Goal: Contribute content

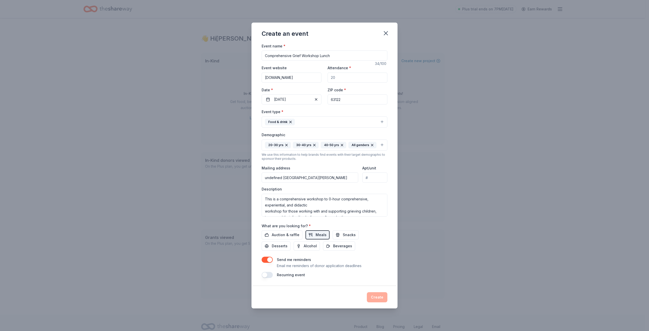
drag, startPoint x: 281, startPoint y: 211, endPoint x: 323, endPoint y: 198, distance: 44.0
click at [323, 198] on textarea "This is a comprehensive workshop to 0-hour comprehensive, experiential, and did…" at bounding box center [324, 205] width 126 height 23
click at [328, 206] on textarea "This is a comprehensive workshop for those working with and supporting grieving…" at bounding box center [324, 205] width 126 height 23
click at [349, 206] on textarea "This is a comprehensive workshop for those working with and supporting grieving…" at bounding box center [324, 205] width 126 height 23
click at [263, 198] on textarea "This is a comprehensive workshop for those working with and supporting grieving…" at bounding box center [324, 205] width 126 height 23
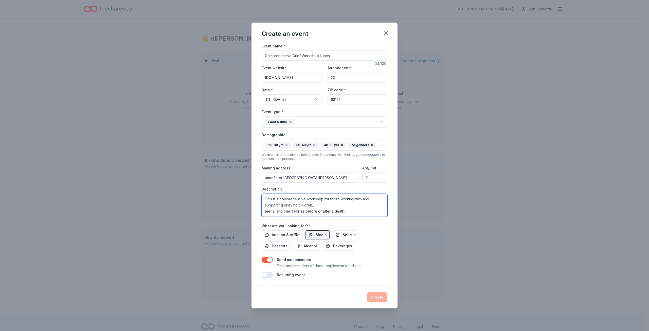
paste textarea "The mission of [PERSON_NAME]’s Hope is to provide comprehensive support service…"
paste textarea "We serve: Kids ages [DEMOGRAPHIC_DATA] and their families"
drag, startPoint x: 283, startPoint y: 198, endPoint x: 281, endPoint y: 207, distance: 9.1
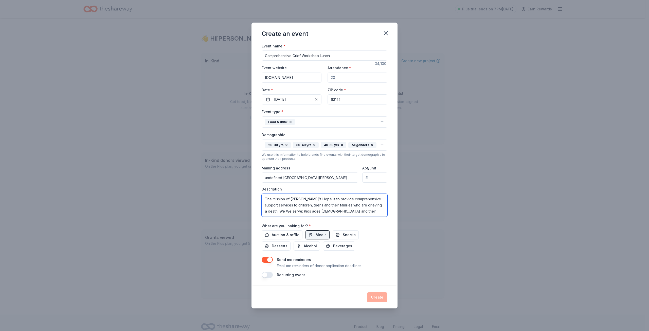
click at [275, 198] on textarea "The mission of [PERSON_NAME]’s Hope is to provide comprehensive support service…" at bounding box center [324, 205] width 126 height 23
click at [278, 215] on textarea "The mission of [PERSON_NAME]’s Hope is to provide comprehensive support service…" at bounding box center [324, 205] width 126 height 23
drag, startPoint x: 284, startPoint y: 210, endPoint x: 274, endPoint y: 203, distance: 12.5
click at [274, 203] on textarea "The mission of [PERSON_NAME]’s Hope is to provide comprehensive support service…" at bounding box center [324, 205] width 126 height 23
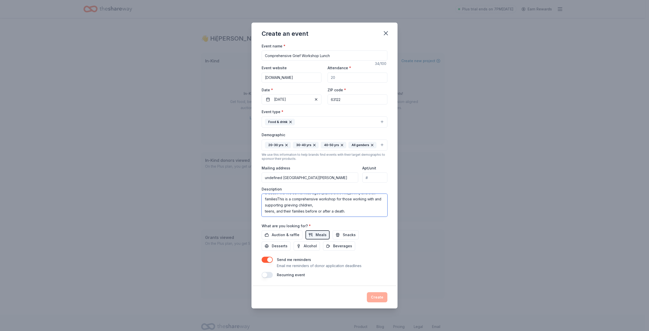
scroll to position [0, 0]
click at [282, 210] on textarea "The mission of [PERSON_NAME]’s Hope is to provide comprehensive support service…" at bounding box center [324, 205] width 126 height 23
click at [296, 210] on textarea "The mission of [PERSON_NAME]’s Hope is to provide comprehensive support service…" at bounding box center [324, 205] width 126 height 23
click at [325, 211] on textarea "The mission of [PERSON_NAME]’s Hope is to provide comprehensive support service…" at bounding box center [324, 205] width 126 height 23
click at [347, 210] on textarea "The mission of [PERSON_NAME]’s Hope is to provide comprehensive support service…" at bounding box center [324, 205] width 126 height 23
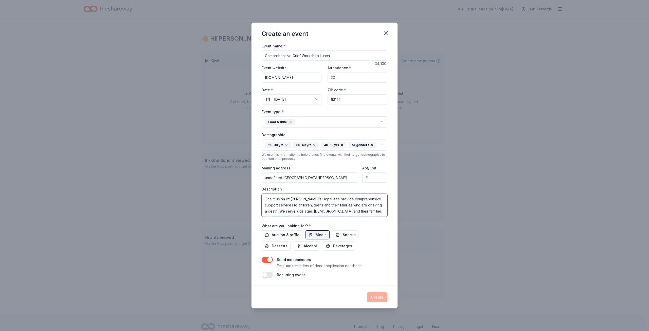
scroll to position [3, 0]
click at [281, 185] on div "Event type * Food & drink Demographic 20-30 yrs 30-40 yrs 40-50 yrs All genders…" at bounding box center [324, 162] width 126 height 108
click at [295, 204] on textarea "The mission of [PERSON_NAME]’s Hope is to provide comprehensive support service…" at bounding box center [324, 205] width 126 height 23
click at [271, 198] on textarea "The mission of [PERSON_NAME]’s Hope is to provide comprehensive support service…" at bounding box center [324, 205] width 126 height 23
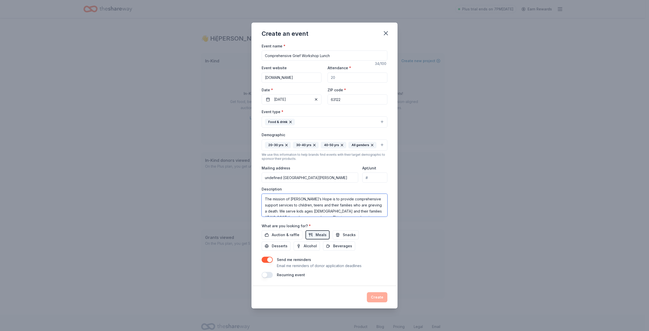
click at [287, 204] on textarea "The mission of [PERSON_NAME]’s Hope is to provide comprehensive support service…" at bounding box center [324, 205] width 126 height 23
click at [296, 208] on textarea "The mission of [PERSON_NAME]’s Hope is to provide comprehensive support service…" at bounding box center [324, 205] width 126 height 23
drag, startPoint x: 309, startPoint y: 200, endPoint x: 262, endPoint y: 198, distance: 46.9
click at [262, 198] on textarea "The mission of [PERSON_NAME]’s Hope is to provide comprehensive support service…" at bounding box center [324, 205] width 126 height 23
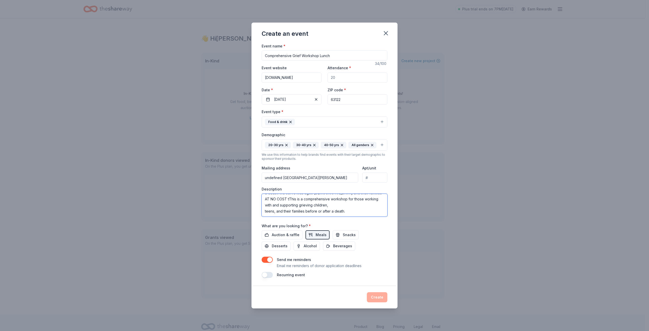
scroll to position [15, 0]
drag, startPoint x: 316, startPoint y: 202, endPoint x: 284, endPoint y: 202, distance: 31.9
click at [284, 202] on textarea "The mission of [PERSON_NAME]’s Hope is to provide comprehensive support service…" at bounding box center [324, 205] width 126 height 23
drag, startPoint x: 301, startPoint y: 203, endPoint x: 344, endPoint y: 204, distance: 43.1
click at [301, 203] on textarea "The mission of [PERSON_NAME]’s Hope is to provide comprehensive support service…" at bounding box center [324, 205] width 126 height 23
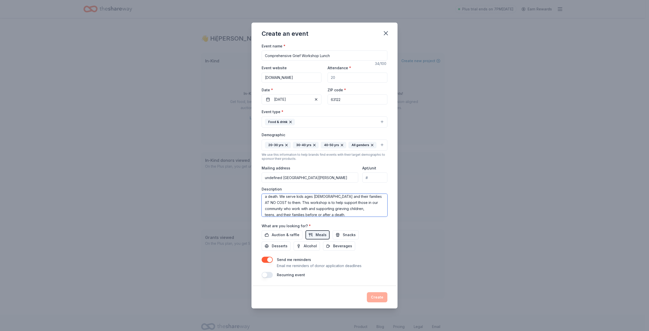
drag, startPoint x: 303, startPoint y: 209, endPoint x: 307, endPoint y: 209, distance: 4.8
click at [307, 209] on textarea "The mission of [PERSON_NAME]’s Hope is to provide comprehensive support service…" at bounding box center [324, 205] width 126 height 23
click at [350, 213] on textarea "The mission of [PERSON_NAME]’s Hope is to provide comprehensive support service…" at bounding box center [324, 205] width 126 height 23
drag, startPoint x: 305, startPoint y: 211, endPoint x: 368, endPoint y: 209, distance: 63.6
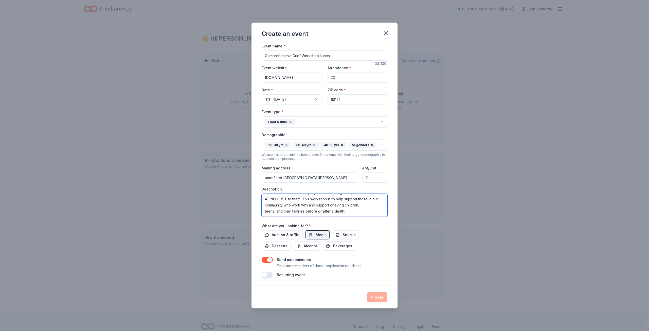
click at [368, 209] on textarea "The mission of [PERSON_NAME]’s Hope is to provide comprehensive support service…" at bounding box center [324, 205] width 126 height 23
drag, startPoint x: 340, startPoint y: 198, endPoint x: 370, endPoint y: 203, distance: 30.6
click at [370, 203] on textarea "The mission of [PERSON_NAME]’s Hope is to provide comprehensive support service…" at bounding box center [324, 205] width 126 height 23
click at [317, 210] on textarea "The mission of [PERSON_NAME]’s Hope is to provide comprehensive support service…" at bounding box center [324, 205] width 126 height 23
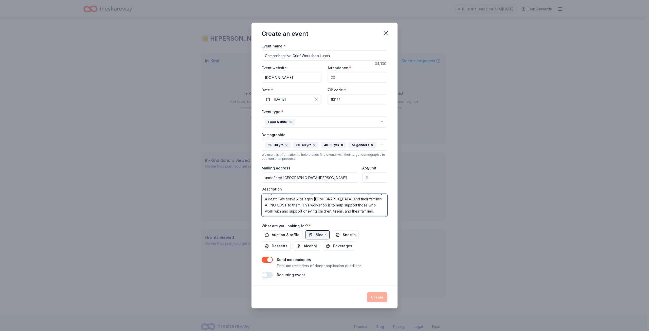
scroll to position [9, 0]
click at [354, 216] on textarea "The mission of [PERSON_NAME]’s Hope is to provide comprehensive support service…" at bounding box center [324, 205] width 126 height 23
paste textarea "in our community"
click at [357, 191] on div "Description The mission of [PERSON_NAME]’s Hope is to provide comprehensive sup…" at bounding box center [324, 201] width 126 height 30
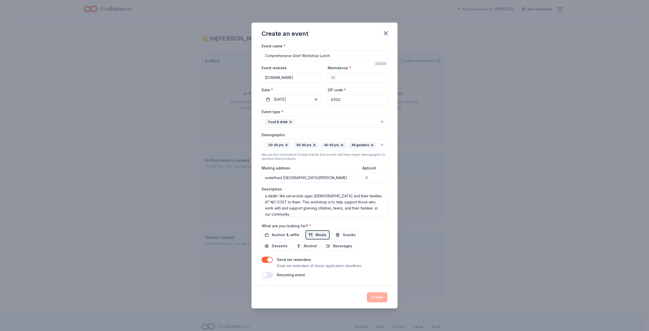
drag, startPoint x: 371, startPoint y: 177, endPoint x: 364, endPoint y: 178, distance: 6.5
click at [353, 178] on div "Mailing address undefined [GEOGRAPHIC_DATA][PERSON_NAME] Apt/unit" at bounding box center [324, 174] width 126 height 18
click at [348, 186] on div "Event type * Food & drink Demographic 20-30 yrs 30-40 yrs 40-50 yrs All genders…" at bounding box center [324, 162] width 126 height 108
click at [376, 212] on textarea "The mission of [PERSON_NAME]’s Hope is to provide comprehensive support service…" at bounding box center [324, 205] width 126 height 23
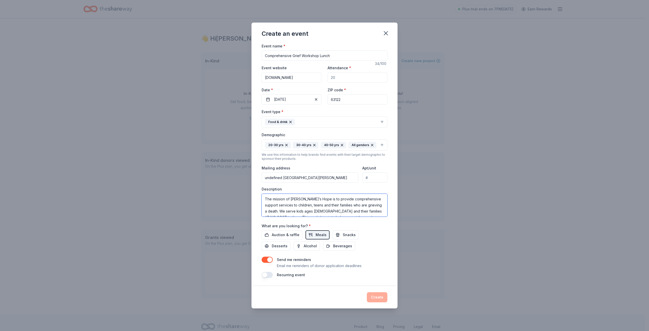
scroll to position [18, 0]
click at [300, 211] on textarea "The mission of [PERSON_NAME]’s Hope is to provide comprehensive support service…" at bounding box center [324, 205] width 126 height 23
click at [310, 215] on textarea "The mission of [PERSON_NAME]’s Hope is to provide comprehensive support service…" at bounding box center [324, 205] width 126 height 23
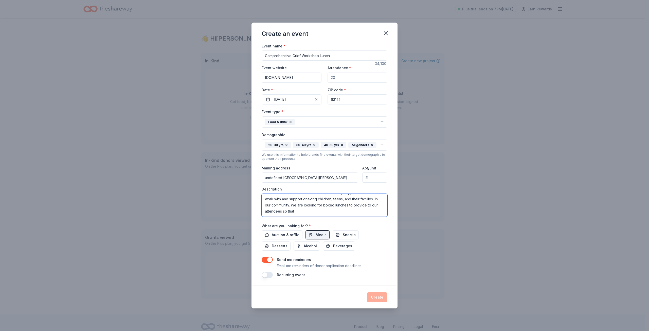
drag, startPoint x: 286, startPoint y: 205, endPoint x: 303, endPoint y: 213, distance: 18.6
click at [303, 213] on textarea "The mission of [PERSON_NAME]’s Hope is to provide comprehensive support service…" at bounding box center [324, 205] width 126 height 23
paste textarea "This workshop is part of the intensive training we provide to ensure our team c…"
click at [308, 211] on textarea "The mission of [PERSON_NAME]’s Hope is to provide comprehensive support service…" at bounding box center [324, 205] width 126 height 23
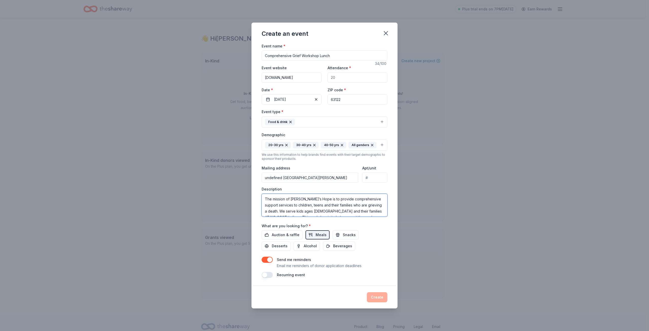
scroll to position [25, 0]
click at [293, 204] on textarea "The mission of [PERSON_NAME]’s Hope is to provide comprehensive support service…" at bounding box center [324, 205] width 126 height 23
click at [322, 199] on textarea "The mission of [PERSON_NAME]’s Hope is to provide comprehensive support service…" at bounding box center [324, 205] width 126 height 23
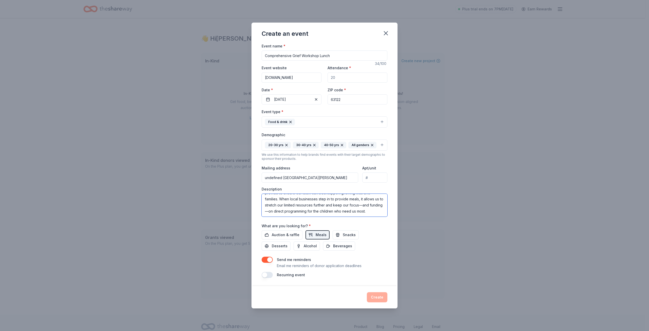
click at [314, 209] on textarea "The mission of [PERSON_NAME]’s Hope is to provide comprehensive support service…" at bounding box center [324, 205] width 126 height 23
type textarea "The mission of [PERSON_NAME]’s Hope is to provide comprehensive support service…"
click at [375, 258] on div "Send me reminders Email me reminders of donor application deadlines" at bounding box center [324, 262] width 126 height 12
click at [342, 210] on textarea "The mission of [PERSON_NAME]’s Hope is to provide comprehensive support service…" at bounding box center [324, 205] width 126 height 23
click at [301, 264] on p "Email me reminders of donor application deadlines" at bounding box center [319, 266] width 85 height 6
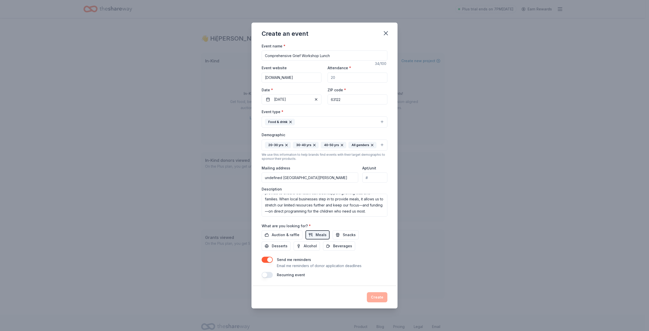
click at [345, 78] on input "Attendance *" at bounding box center [357, 77] width 60 height 10
click at [346, 78] on input "Attendance *" at bounding box center [357, 77] width 60 height 10
drag, startPoint x: 341, startPoint y: 78, endPoint x: 328, endPoint y: 77, distance: 12.9
click at [328, 77] on input "12" at bounding box center [357, 77] width 60 height 10
type input "12"
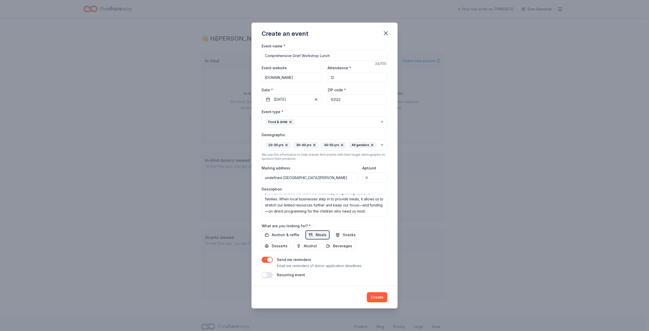
click at [349, 111] on div "Event type * Food & drink" at bounding box center [324, 117] width 126 height 19
drag, startPoint x: 351, startPoint y: 177, endPoint x: 365, endPoint y: 177, distance: 13.9
click at [365, 177] on div "Mailing address undefined [GEOGRAPHIC_DATA][PERSON_NAME] Apt/unit" at bounding box center [324, 174] width 126 height 18
click at [334, 177] on input "undefined [GEOGRAPHIC_DATA][PERSON_NAME]" at bounding box center [309, 177] width 97 height 10
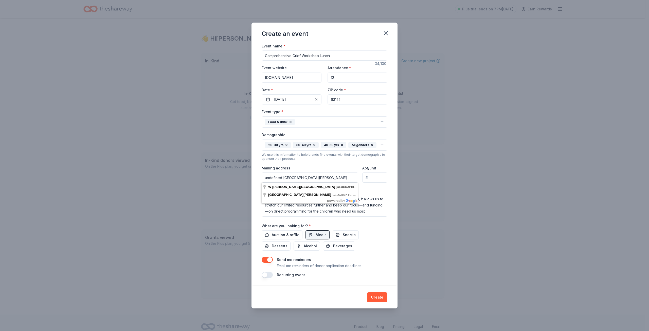
drag, startPoint x: 336, startPoint y: 178, endPoint x: 321, endPoint y: 180, distance: 14.8
click at [321, 180] on input "undefined [GEOGRAPHIC_DATA][PERSON_NAME]" at bounding box center [309, 177] width 97 height 10
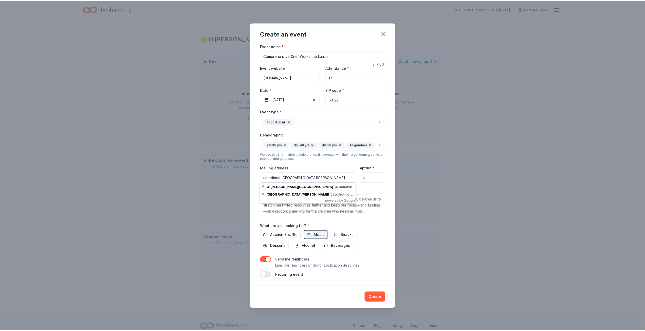
scroll to position [0, 0]
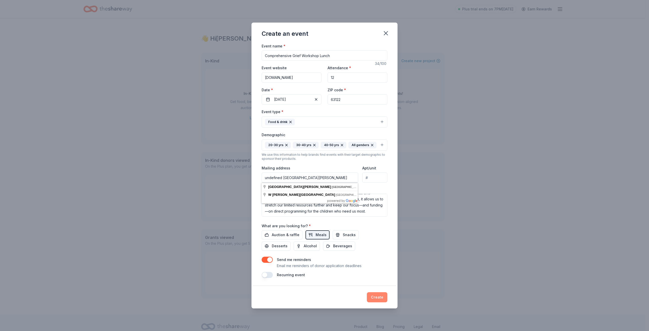
type input "undefined [GEOGRAPHIC_DATA][PERSON_NAME]"
click at [377, 297] on button "Create" at bounding box center [377, 297] width 21 height 10
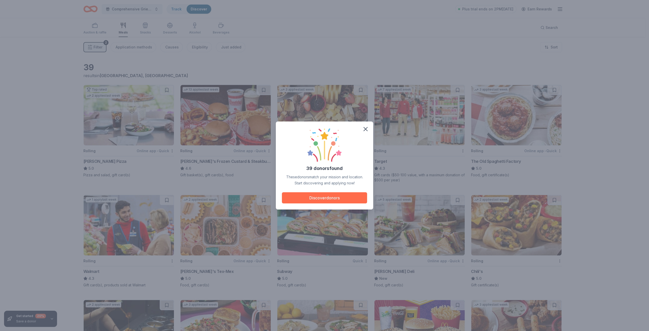
click at [330, 197] on button "Discover donors" at bounding box center [324, 197] width 85 height 11
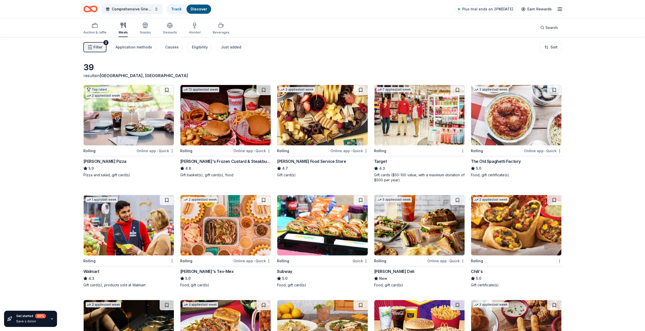
click at [135, 104] on img at bounding box center [129, 115] width 90 height 60
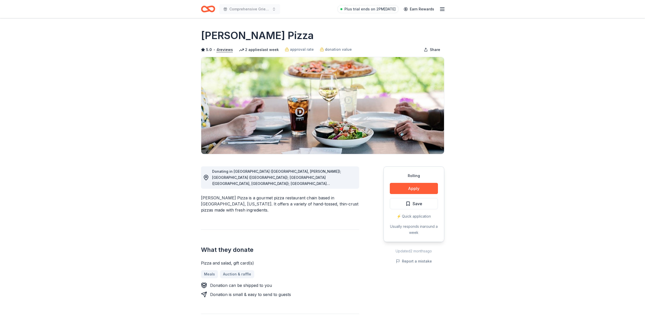
click at [418, 188] on button "Apply" at bounding box center [414, 188] width 48 height 11
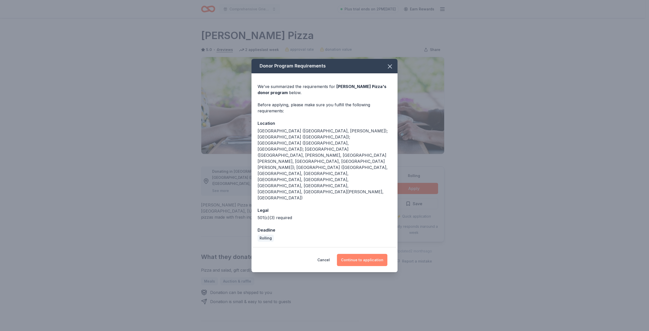
click at [359, 254] on button "Continue to application" at bounding box center [362, 260] width 50 height 12
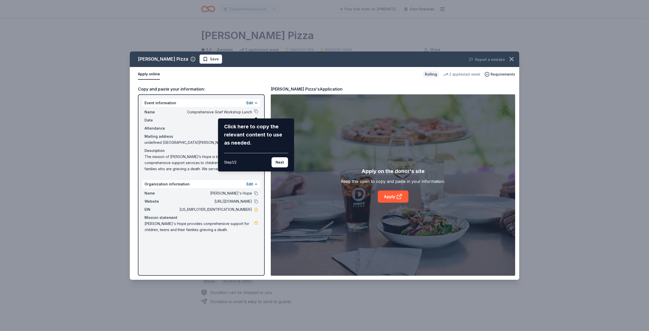
click at [282, 163] on button "Next" at bounding box center [279, 162] width 16 height 10
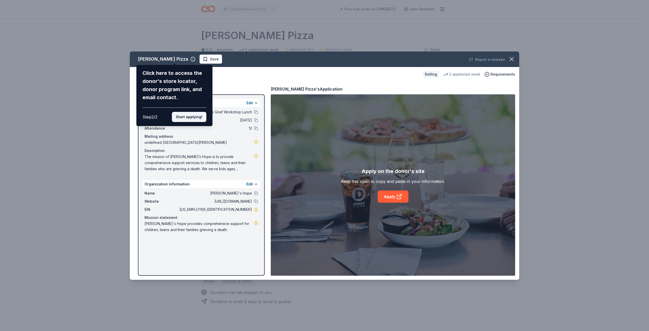
click at [193, 116] on button "Start applying!" at bounding box center [189, 117] width 34 height 10
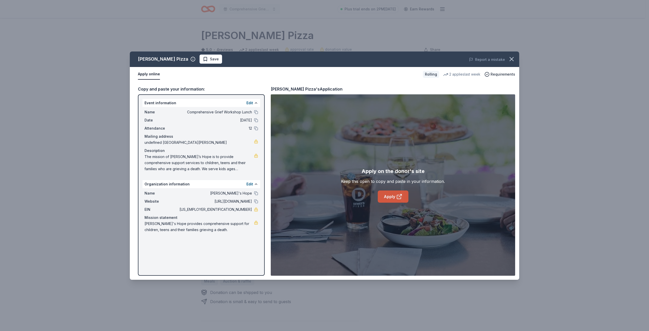
click at [397, 195] on icon at bounding box center [399, 196] width 6 height 6
click at [512, 57] on icon "button" at bounding box center [511, 58] width 7 height 7
